Goal: Task Accomplishment & Management: Complete application form

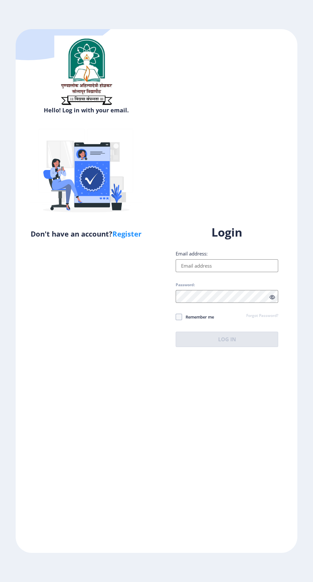
type input "[EMAIL_ADDRESS][DOMAIN_NAME]"
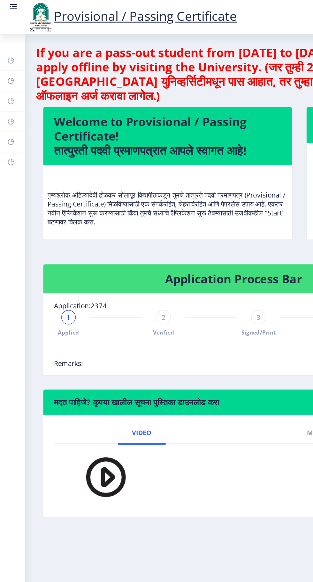
click at [11, 8] on rect at bounding box center [9, 4] width 6 height 6
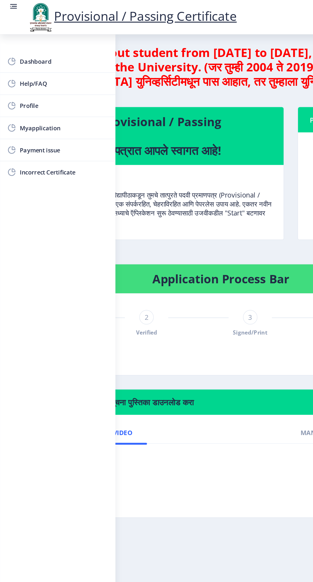
click at [54, 93] on span "Myapplication" at bounding box center [45, 91] width 63 height 8
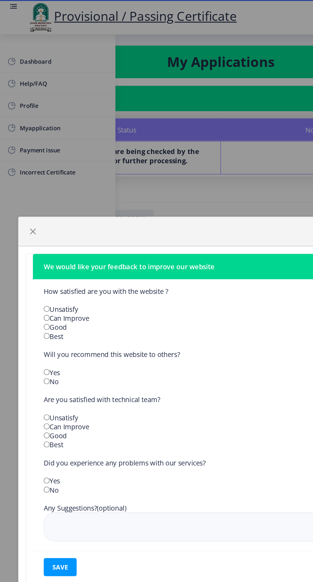
click at [11, 5] on div "We would like your feedback to improve our website How satisfied are you with t…" at bounding box center [156, 291] width 313 height 582
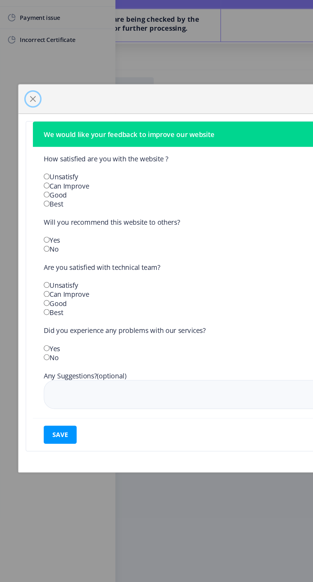
click at [21, 166] on span "button" at bounding box center [23, 163] width 5 height 5
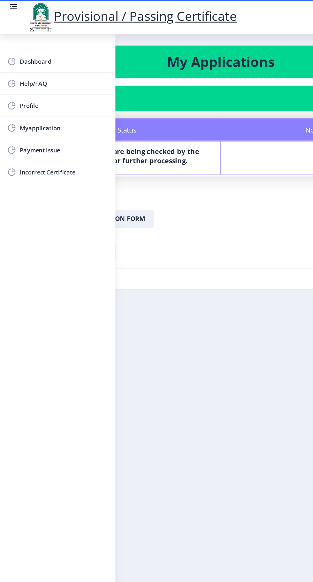
click at [10, 6] on rect at bounding box center [9, 6] width 5 height 1
